Goal: Task Accomplishment & Management: Manage account settings

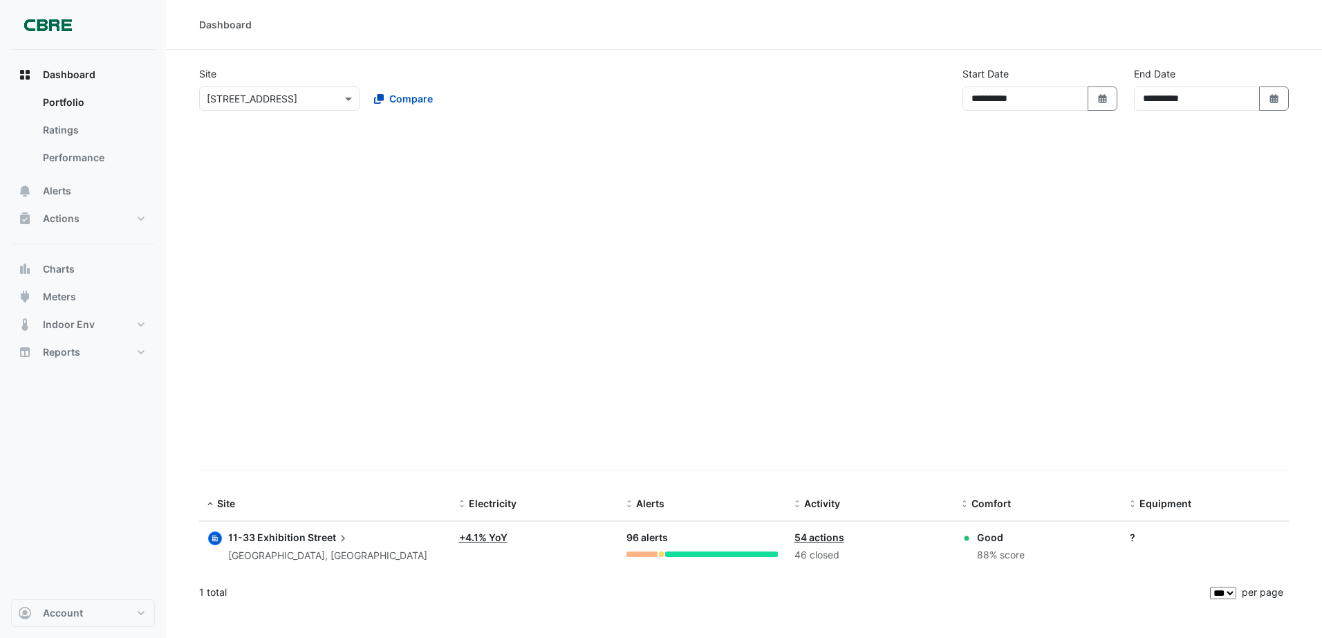
select select "***"
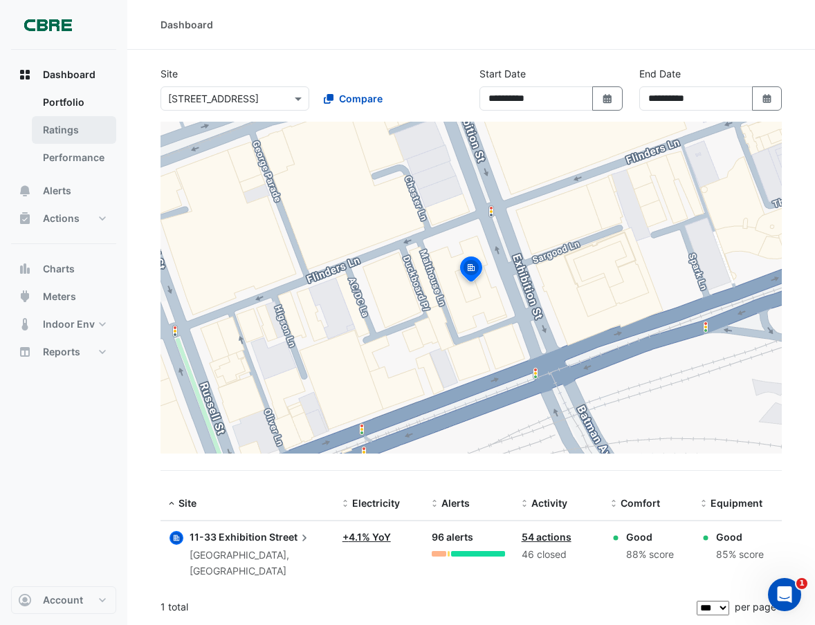
click at [50, 118] on link "Ratings" at bounding box center [74, 130] width 84 height 28
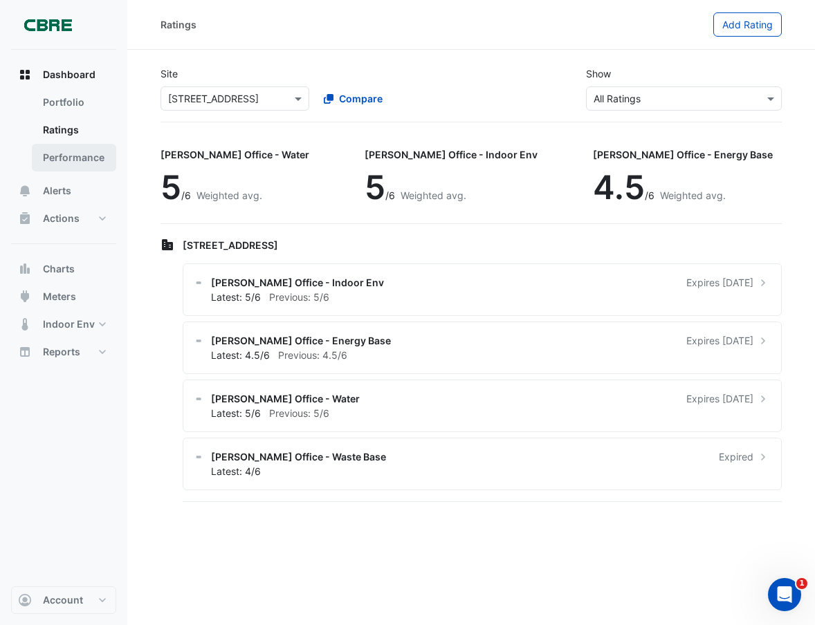
click at [84, 148] on link "Performance" at bounding box center [74, 158] width 84 height 28
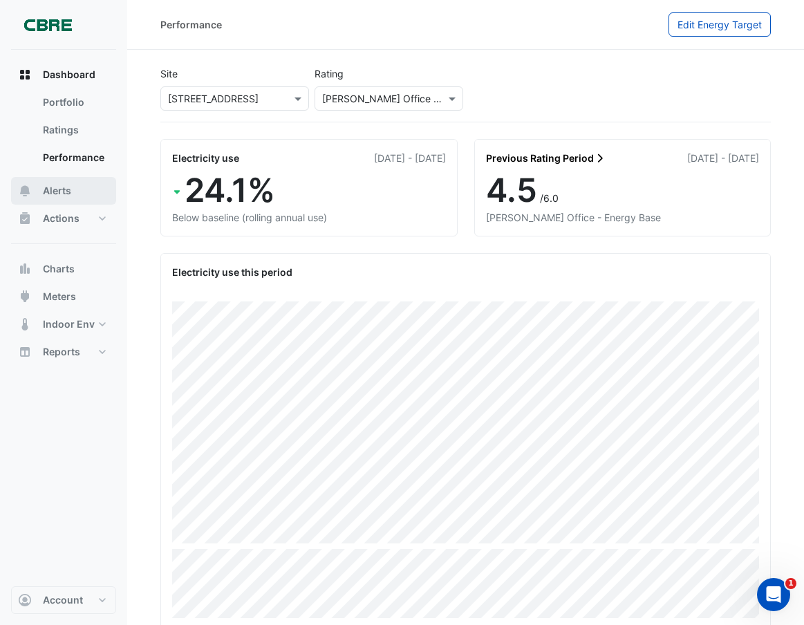
click at [91, 187] on button "Alerts" at bounding box center [63, 191] width 105 height 28
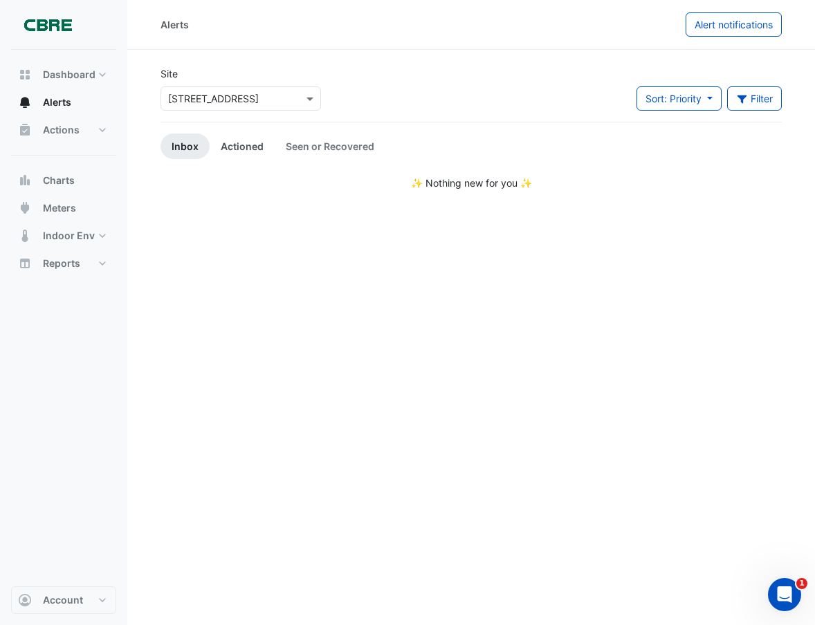
click at [225, 138] on link "Actioned" at bounding box center [242, 146] width 65 height 26
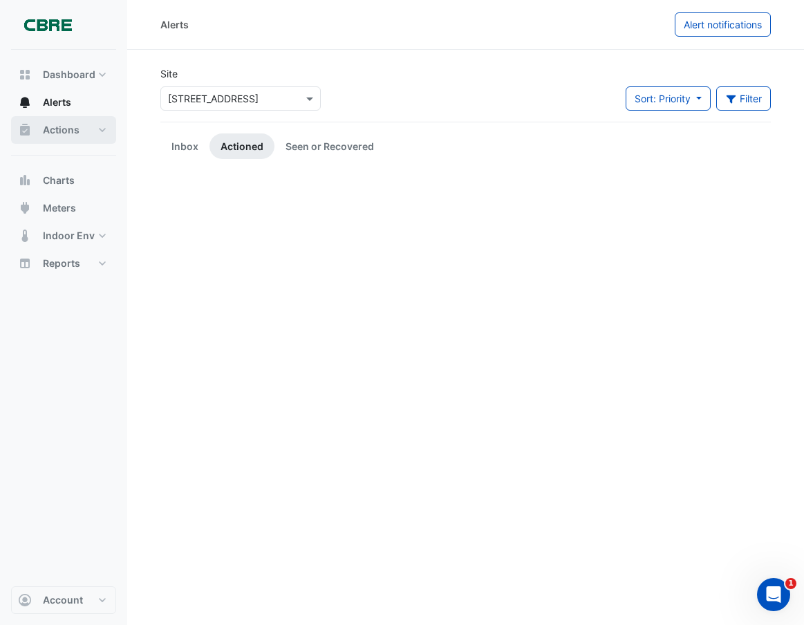
click at [53, 134] on span "Actions" at bounding box center [61, 130] width 37 height 14
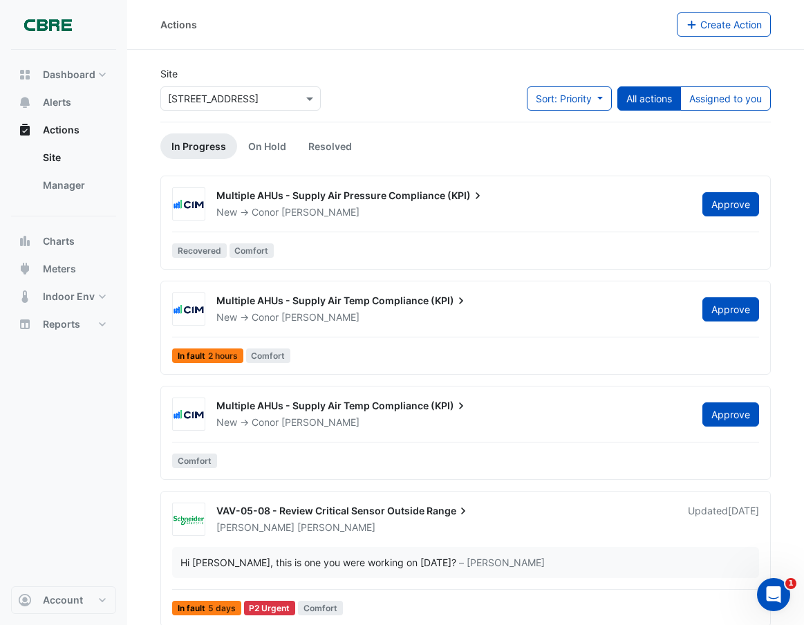
click at [302, 288] on div "Multiple AHUs - Supply Air Temp Compliance (KPI) New -> [PERSON_NAME] Approve" at bounding box center [487, 306] width 559 height 36
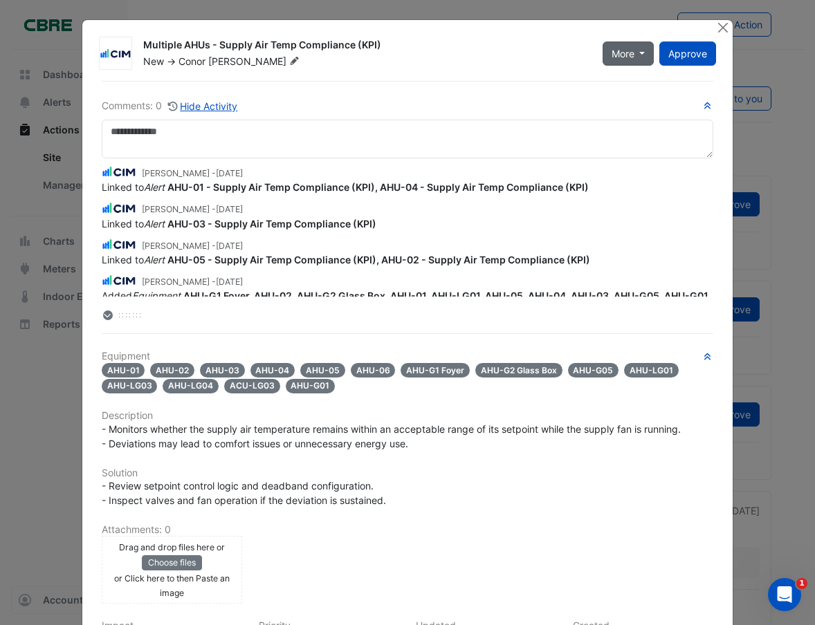
drag, startPoint x: 720, startPoint y: 33, endPoint x: 632, endPoint y: 46, distance: 88.7
click at [719, 33] on button "Close" at bounding box center [722, 27] width 15 height 15
